Goal: Navigation & Orientation: Find specific page/section

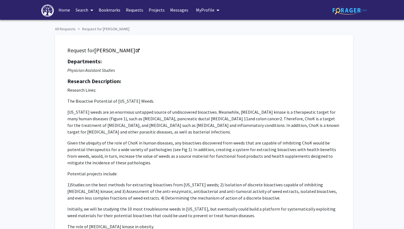
click at [114, 10] on link "Bookmarks" at bounding box center [109, 9] width 27 height 19
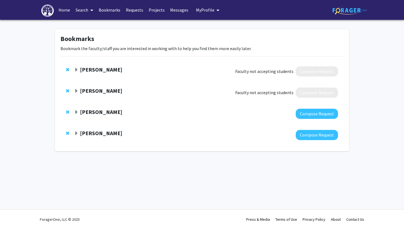
click at [108, 112] on strong "[PERSON_NAME]" at bounding box center [101, 111] width 42 height 7
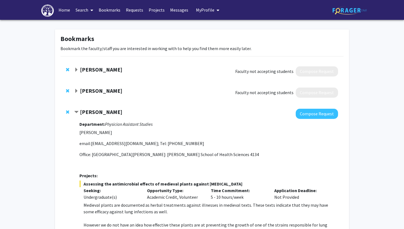
click at [113, 114] on strong "[PERSON_NAME]" at bounding box center [101, 111] width 42 height 7
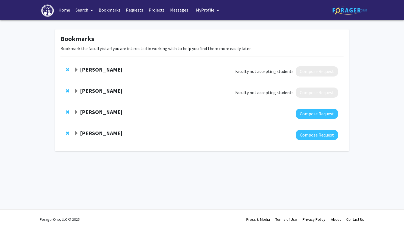
click at [107, 131] on strong "[PERSON_NAME]" at bounding box center [101, 133] width 42 height 7
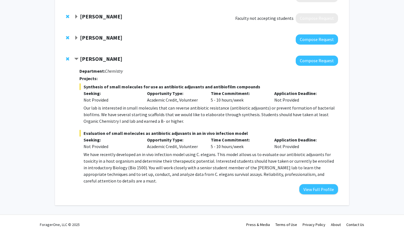
scroll to position [66, 0]
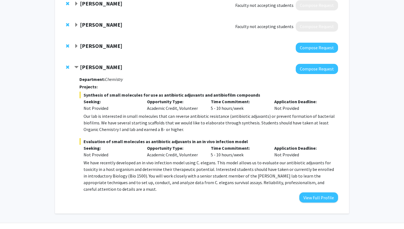
click at [114, 53] on div "[PERSON_NAME] Compose Request" at bounding box center [202, 47] width 283 height 21
click at [113, 47] on strong "[PERSON_NAME]" at bounding box center [101, 45] width 42 height 7
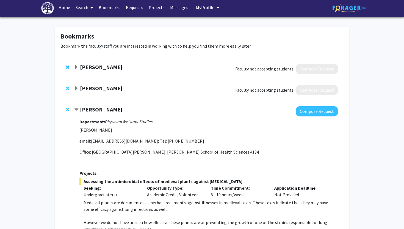
scroll to position [4, 0]
